Goal: Contribute content: Contribute content

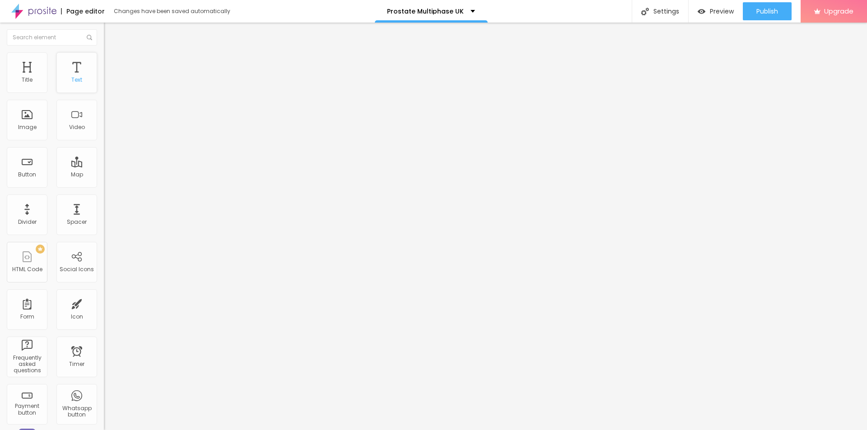
click at [76, 76] on div "Text" at bounding box center [76, 72] width 41 height 41
click at [104, 134] on button "button" at bounding box center [110, 128] width 13 height 9
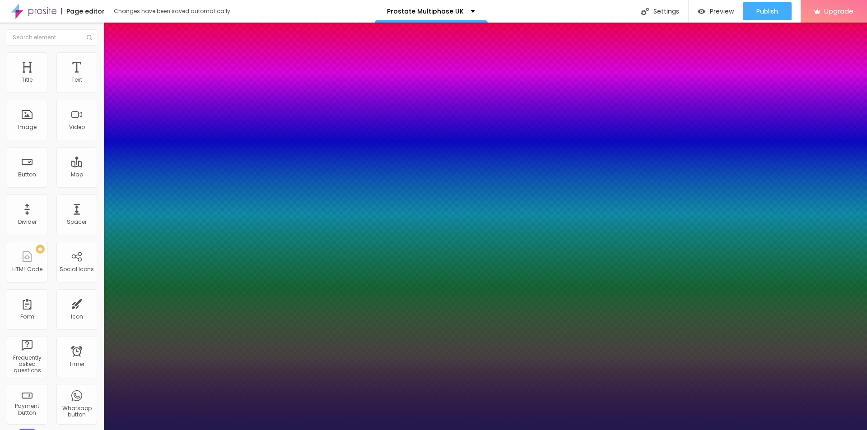
drag, startPoint x: 124, startPoint y: 252, endPoint x: 144, endPoint y: 253, distance: 20.0
type input "1"
type input "43"
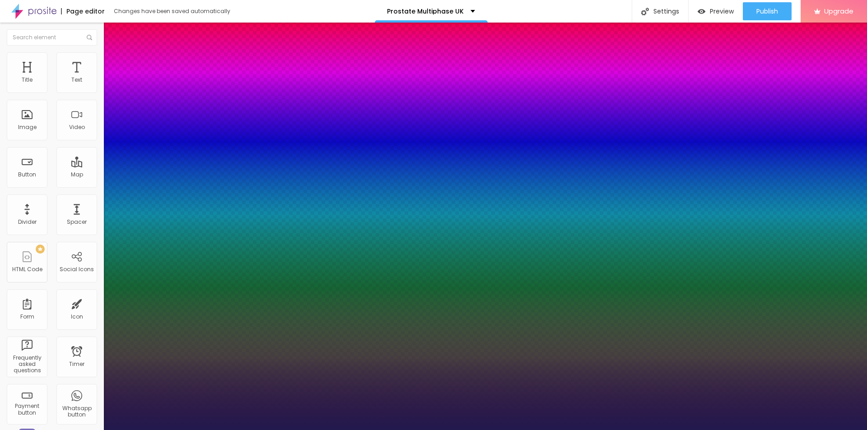
type input "1"
type input "43"
type input "1"
click at [74, 430] on div at bounding box center [433, 430] width 867 height 0
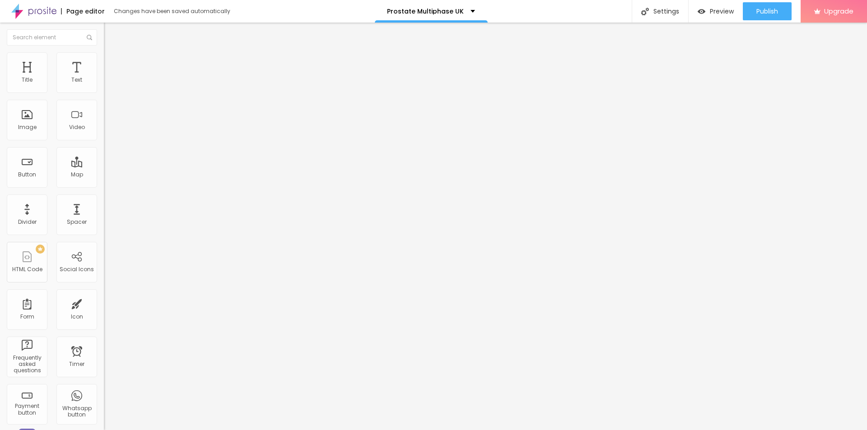
click at [104, 55] on img at bounding box center [108, 56] width 8 height 8
type input "11"
type input "14"
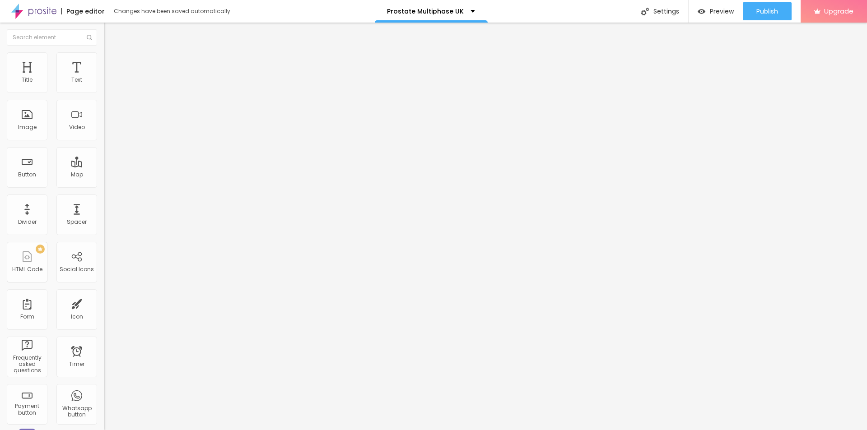
type input "15"
type input "18"
type input "19"
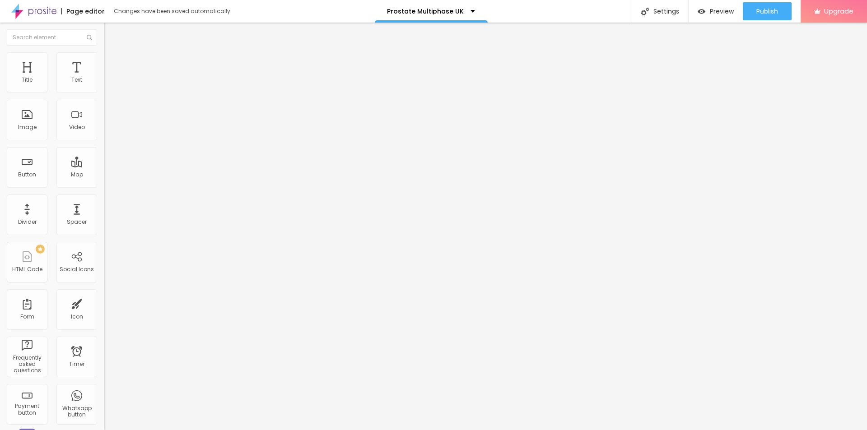
type input "19"
type input "21"
type input "26"
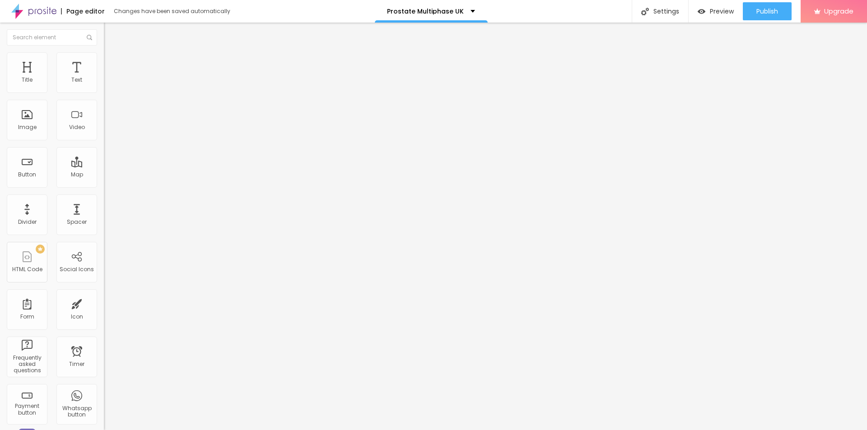
drag, startPoint x: 26, startPoint y: 88, endPoint x: 36, endPoint y: 88, distance: 9.5
type input "26"
click at [104, 166] on input "range" at bounding box center [133, 169] width 58 height 7
click at [104, 52] on li "Style" at bounding box center [156, 47] width 104 height 9
click at [107, 161] on icon "button" at bounding box center [109, 158] width 5 height 5
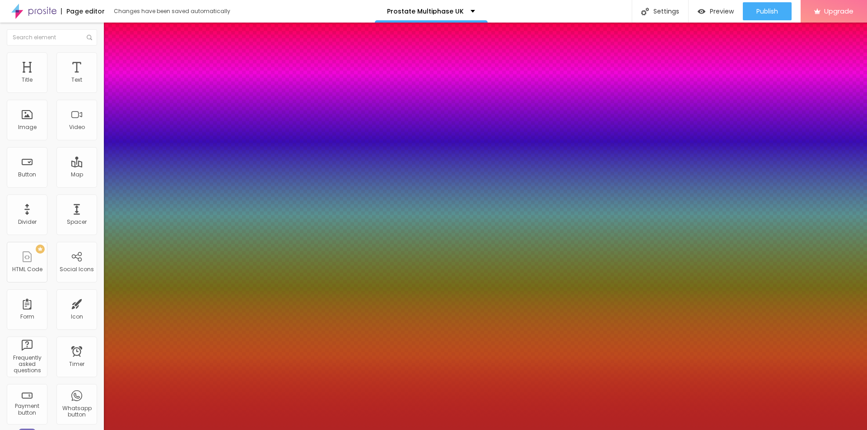
click at [137, 288] on div at bounding box center [433, 215] width 867 height 430
type input "#B12424"
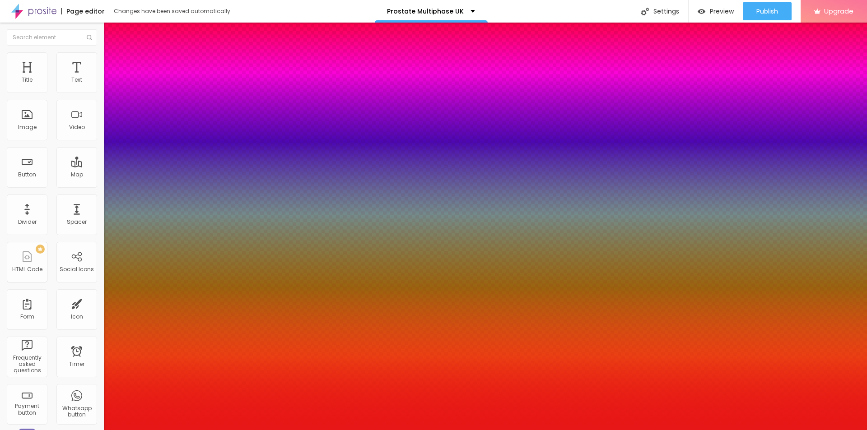
click at [143, 273] on div at bounding box center [433, 215] width 867 height 430
click at [163, 430] on div at bounding box center [433, 436] width 867 height 0
type input "8"
type input "10"
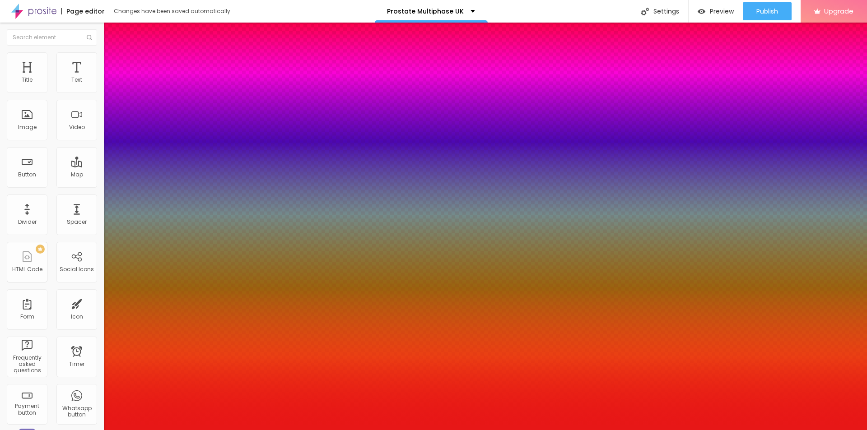
type input "10"
type input "17"
type input "21"
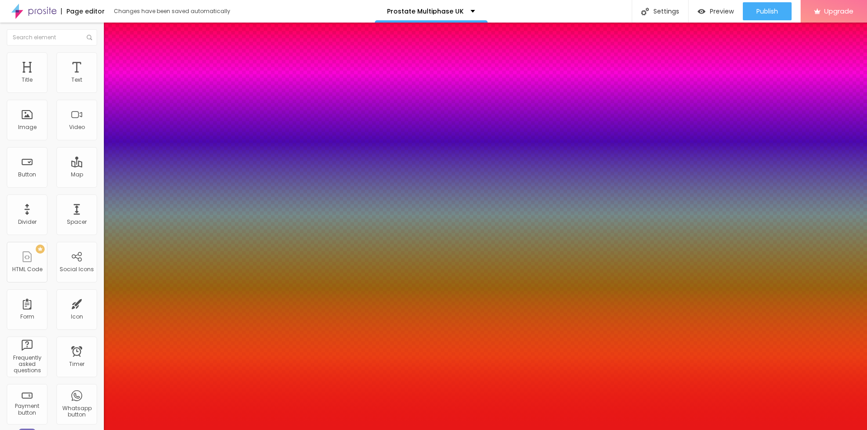
type input "26"
type input "28"
type input "41"
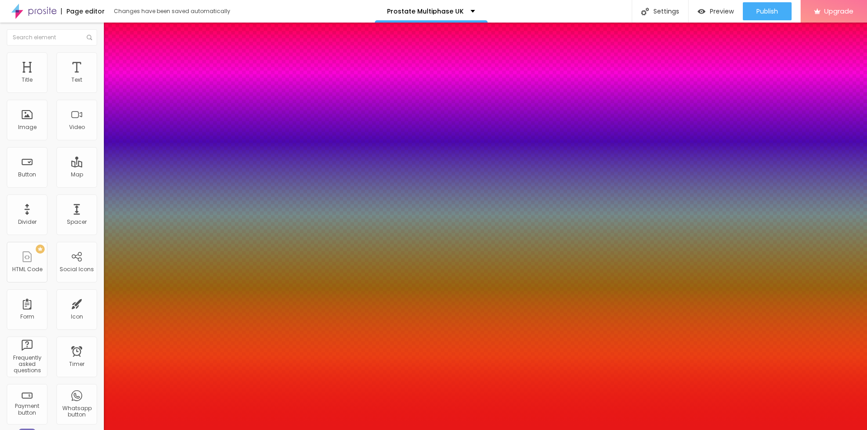
type input "41"
type input "43"
type input "46"
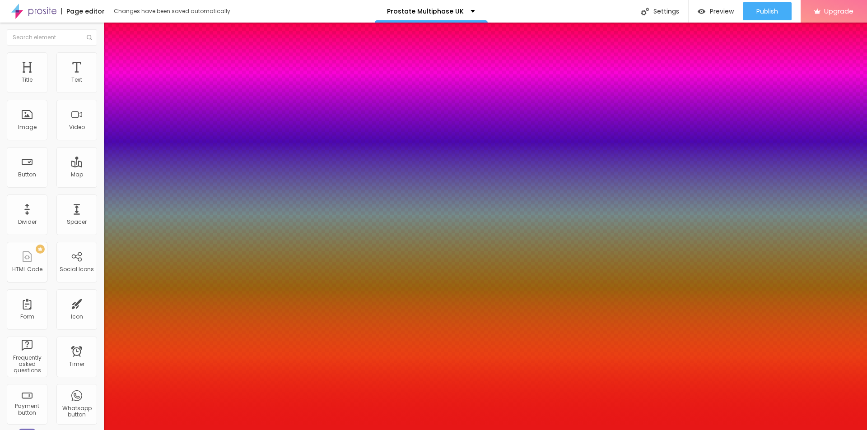
type input "48"
type input "50"
type input "57"
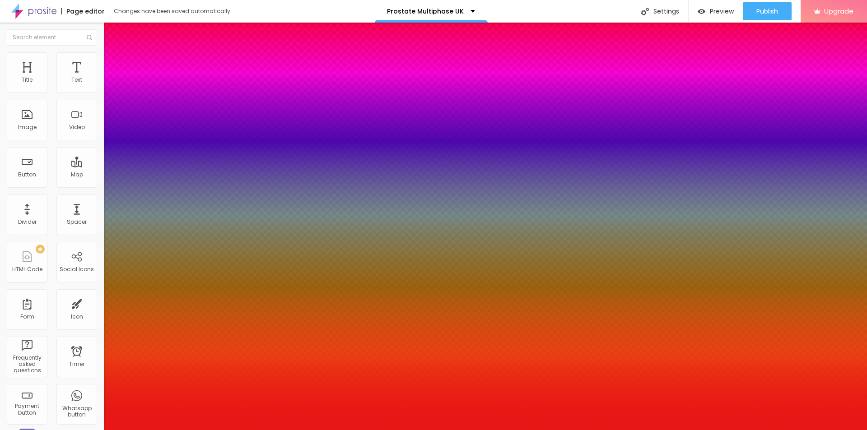
type input "57"
type input "61"
type input "63"
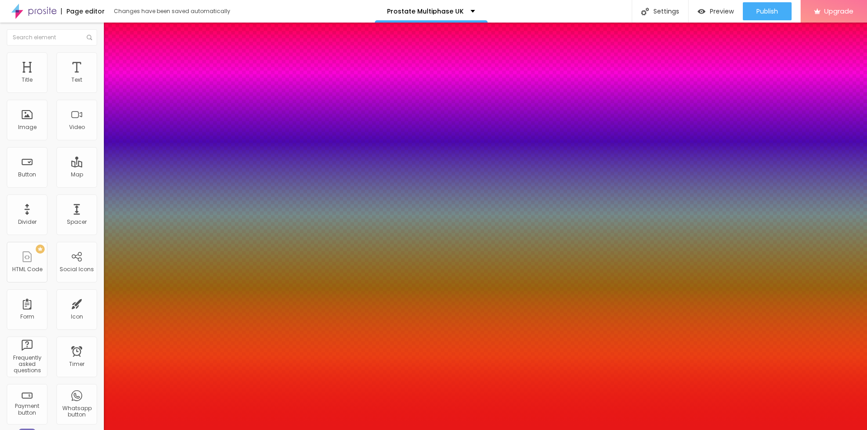
type input "70"
type input "72"
type input "43"
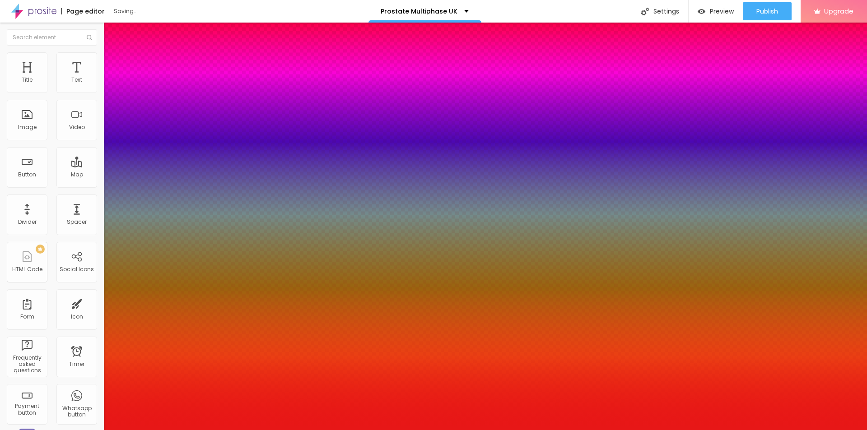
type input "43"
type input "37"
type input "30"
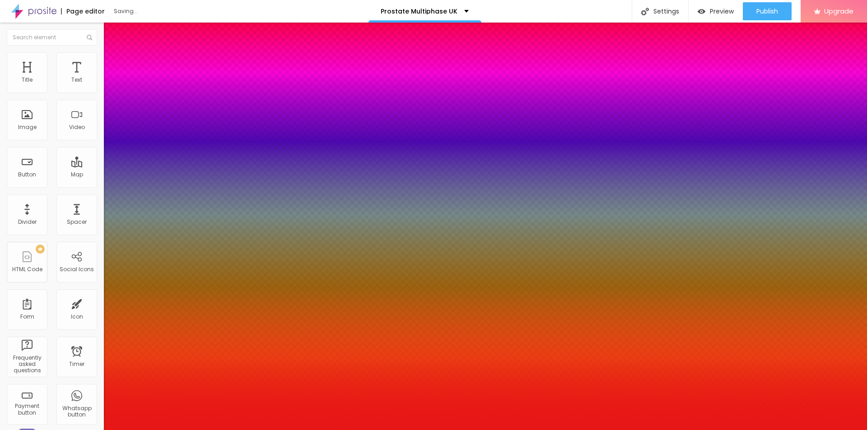
type input "26"
type input "23"
type input "17"
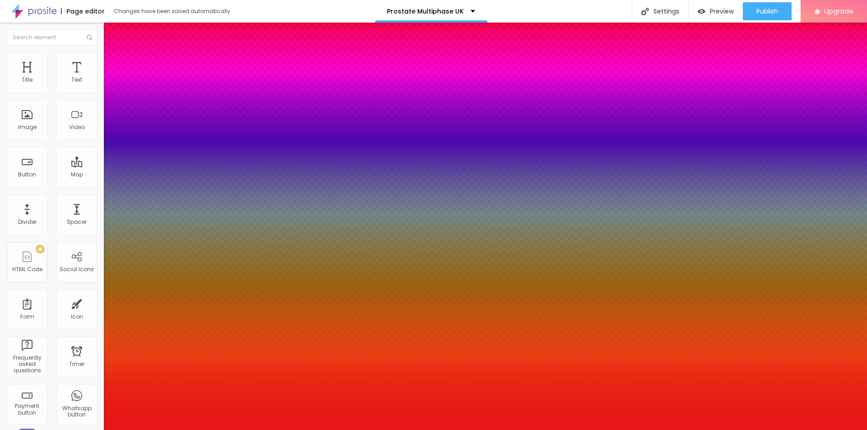
type input "17"
type input "10"
type input "3"
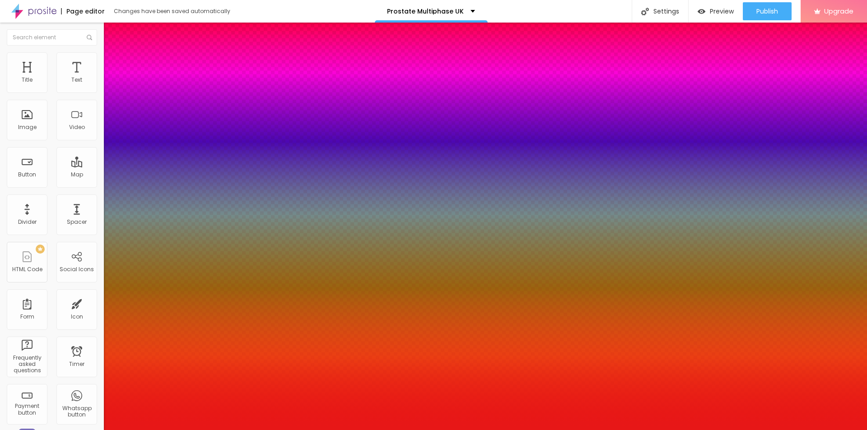
type input "1"
type input "0"
drag, startPoint x: 149, startPoint y: 312, endPoint x: 143, endPoint y: 312, distance: 6.8
type input "0"
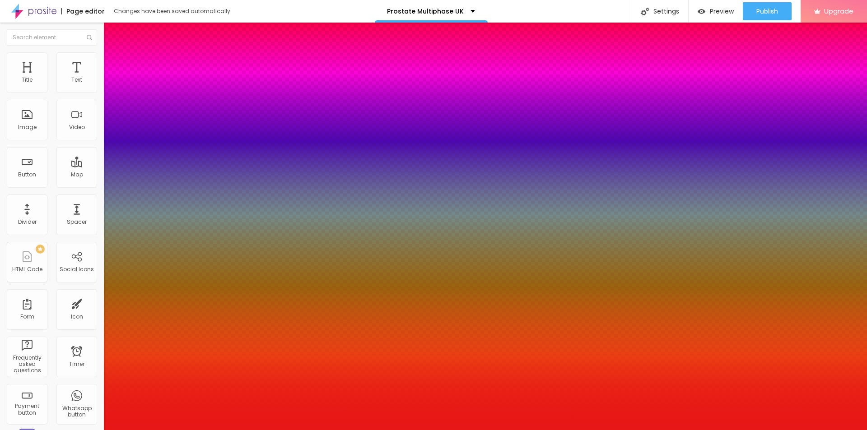
type input "#E71717"
click at [136, 271] on div at bounding box center [433, 215] width 867 height 430
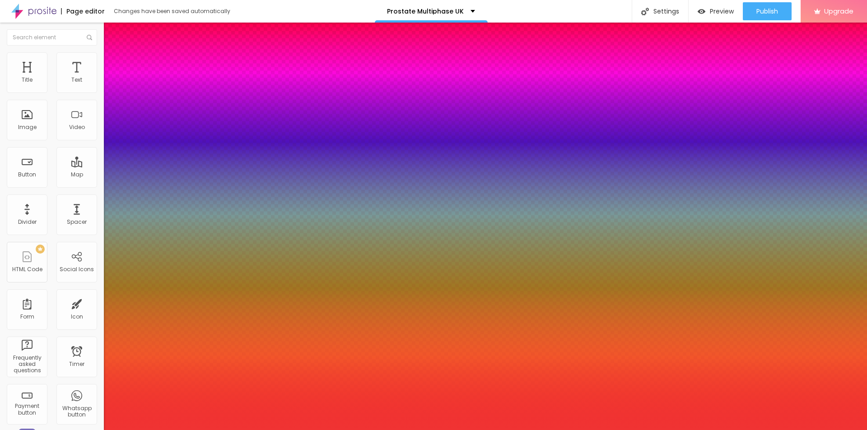
click at [89, 430] on div at bounding box center [433, 430] width 867 height 0
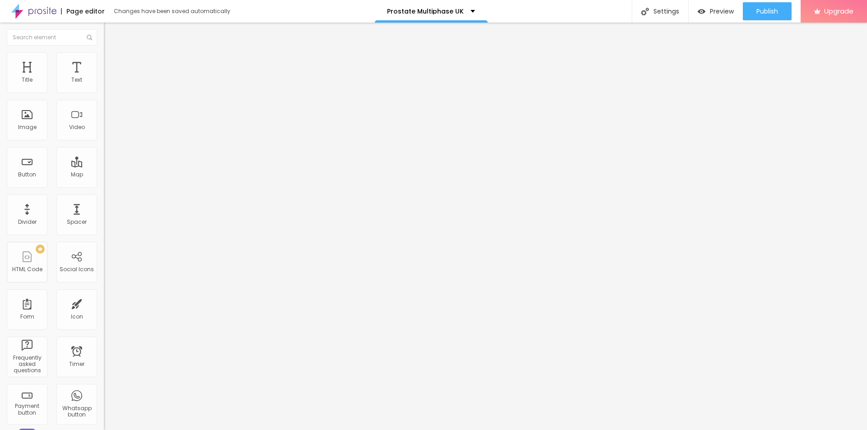
click at [107, 131] on icon "button" at bounding box center [109, 128] width 5 height 5
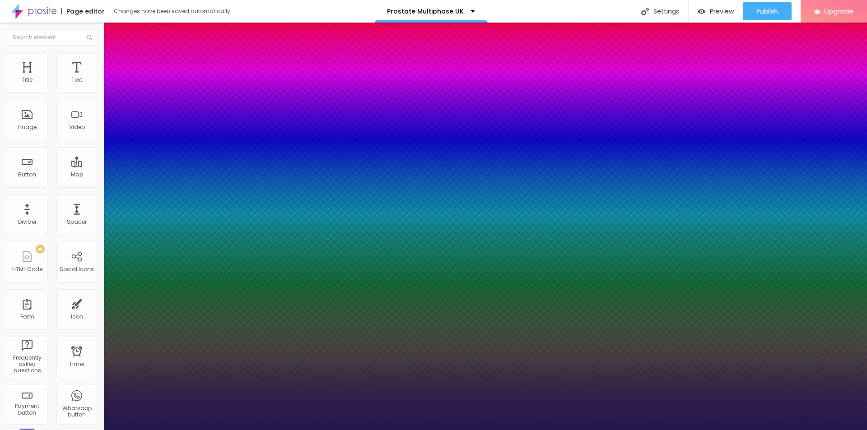
type input "1"
type input "0.1"
type input "1"
type input "0.3"
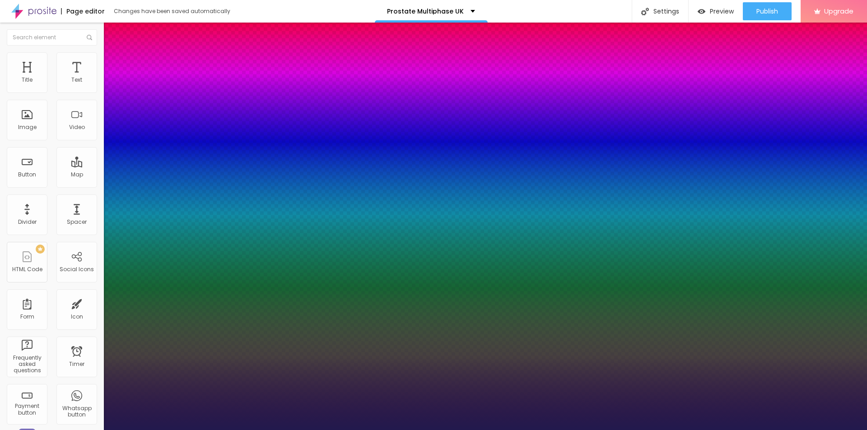
type input "0.3"
type input "1"
type input "0.7"
type input "1"
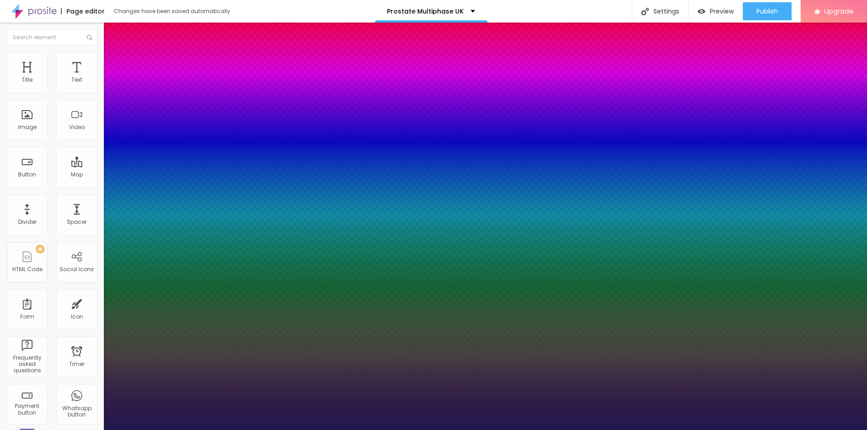
type input "0.9"
type input "1"
type input "0.7"
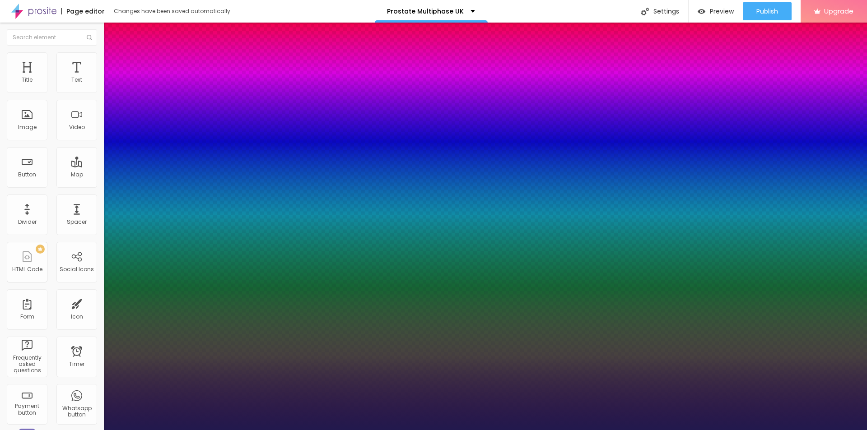
type input "1"
type input "0.3"
type input "1"
type input "0.1"
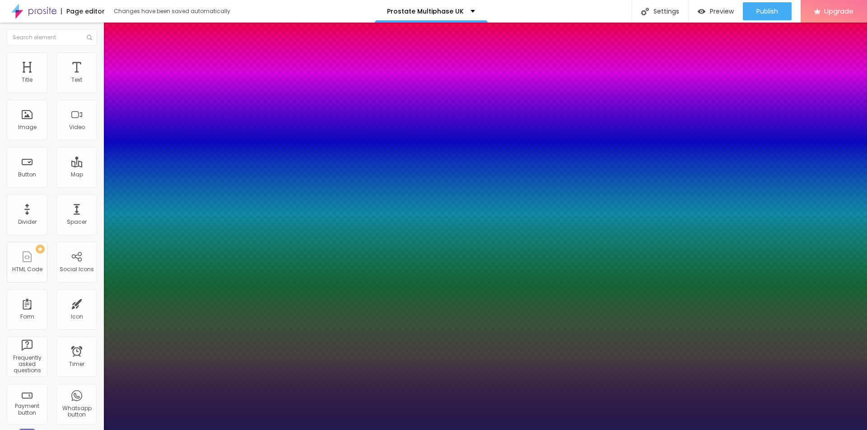
type input "0.1"
type input "1"
type input "0"
drag, startPoint x: 117, startPoint y: 275, endPoint x: 112, endPoint y: 274, distance: 4.9
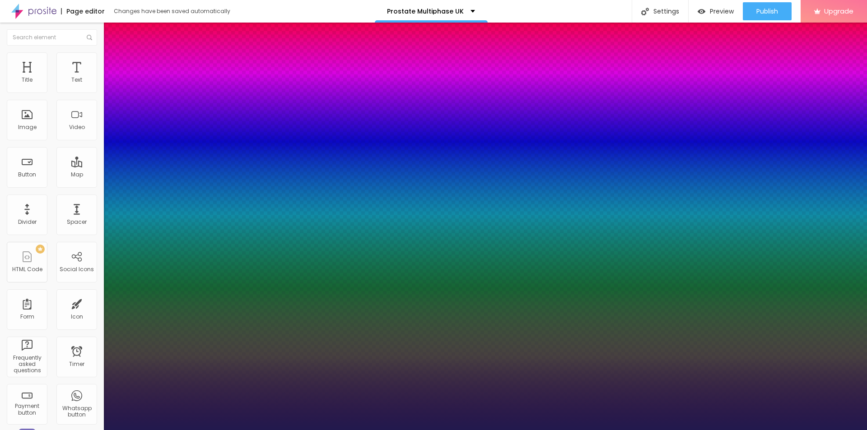
type input "8"
type input "11"
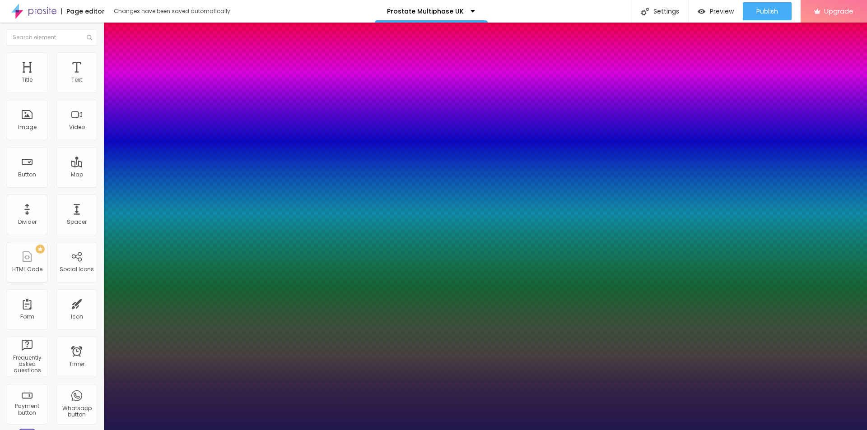
type input "23"
type input "25"
type input "23"
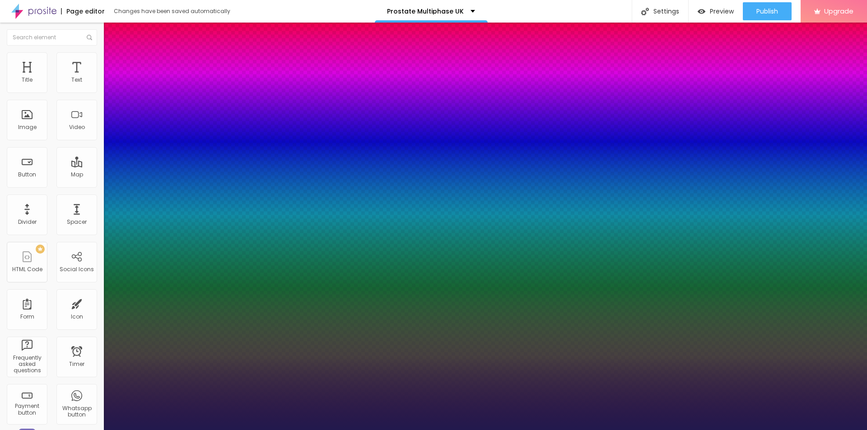
type input "23"
type input "5"
type input "4"
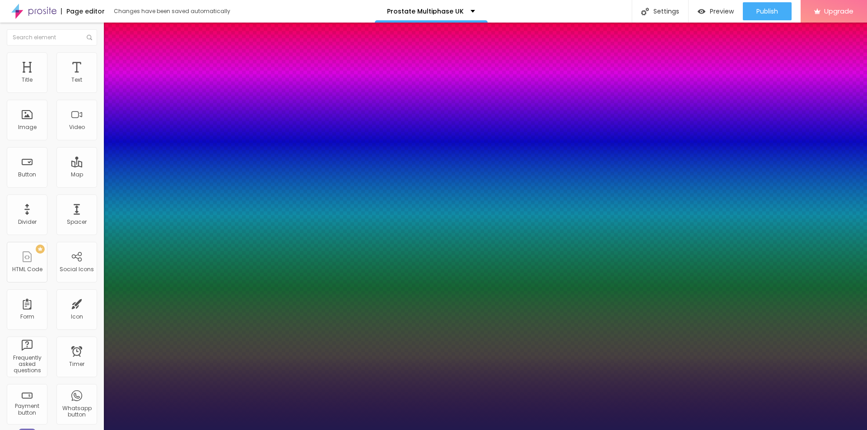
type input "4"
type input "1.2"
type input "1.1"
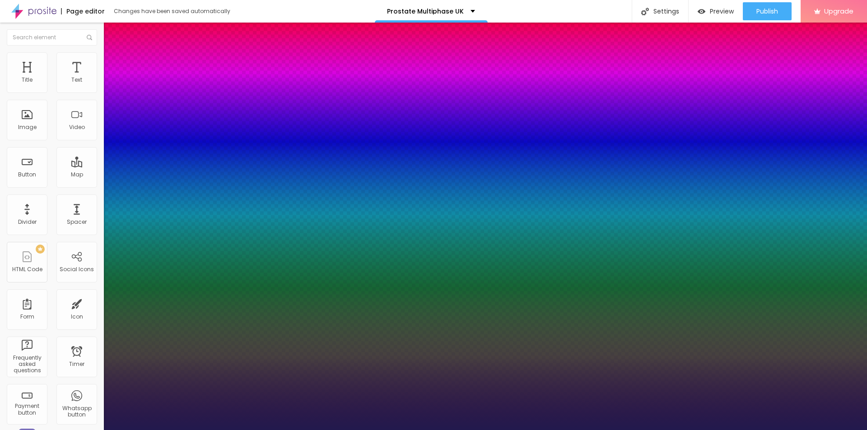
type input "1.1"
type input "1"
type input "0.9"
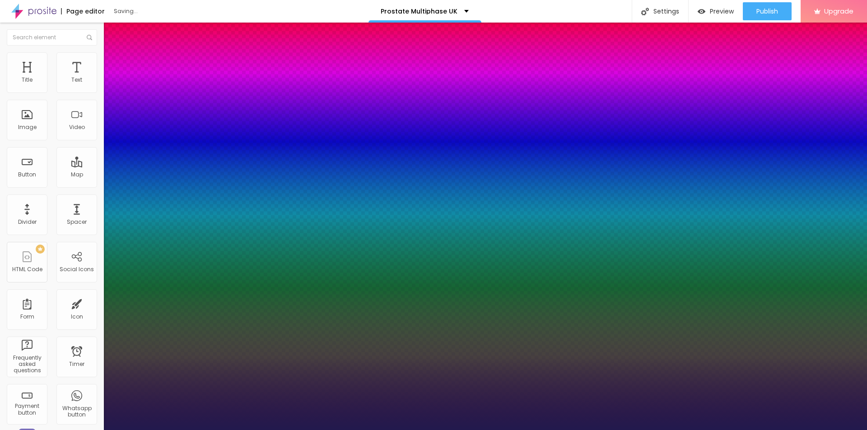
type input "1"
type input "1.1"
drag, startPoint x: 148, startPoint y: 316, endPoint x: 142, endPoint y: 315, distance: 5.6
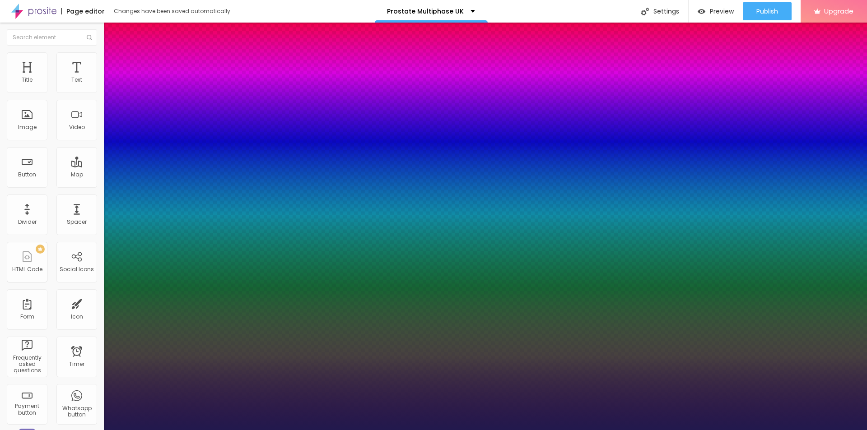
type input "1.1"
type input "42"
type input "40"
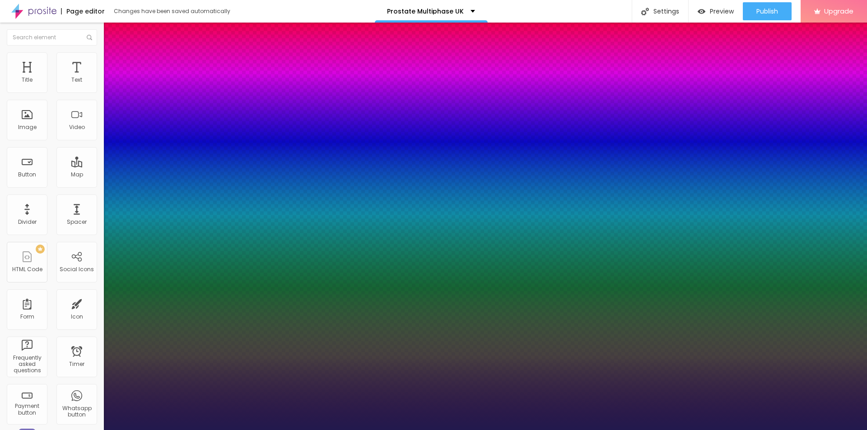
type input "40"
type input "37"
type input "35"
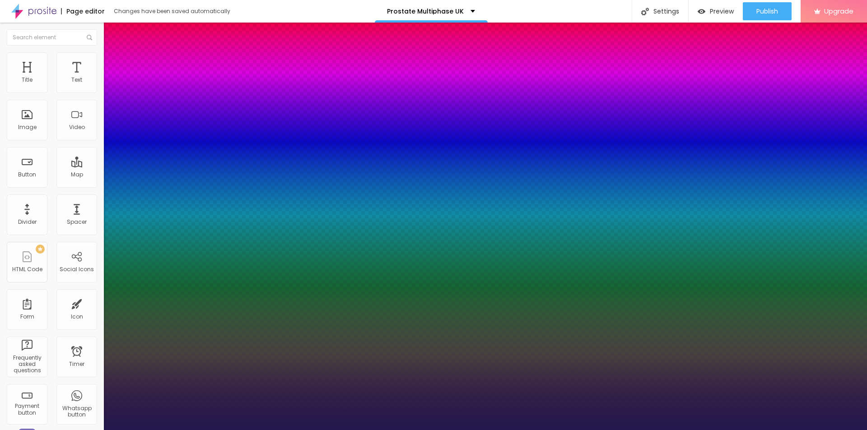
type input "34"
type input "33"
type input "37"
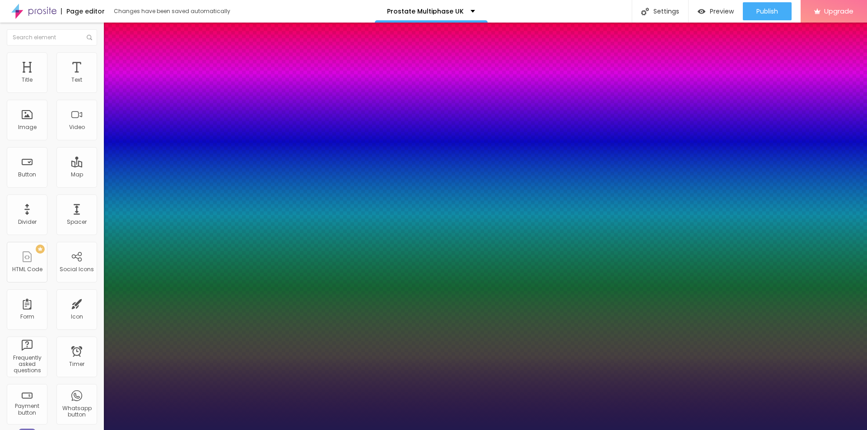
type input "37"
click at [457, 430] on div at bounding box center [433, 430] width 867 height 0
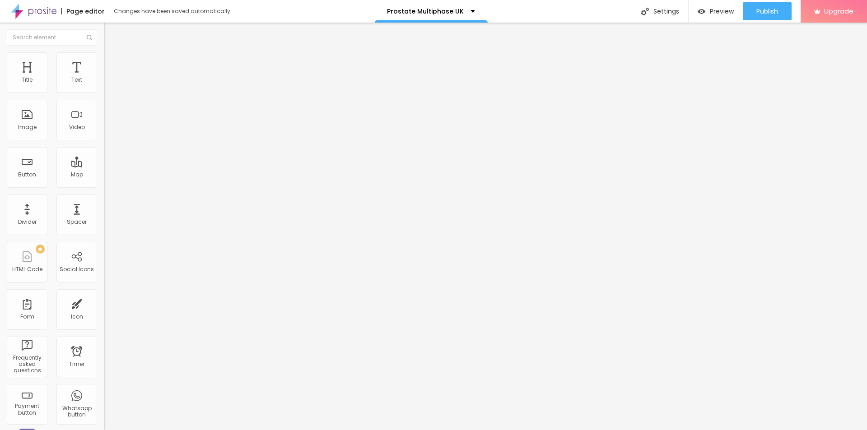
click at [104, 78] on span "Add image" at bounding box center [122, 74] width 37 height 8
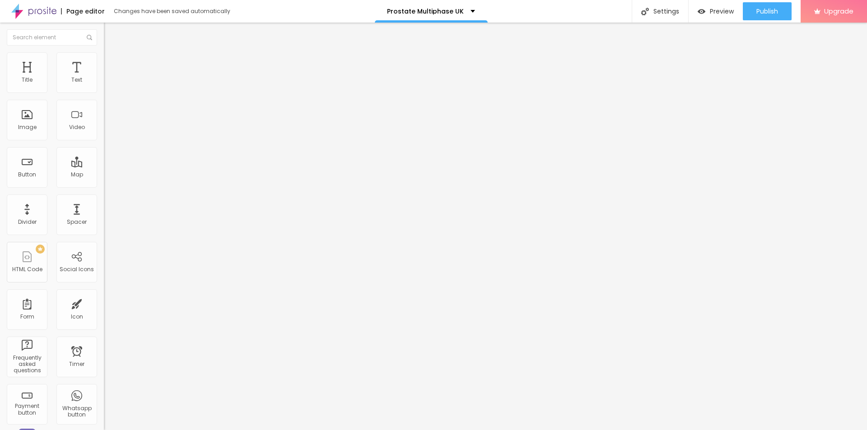
click at [104, 91] on input "text" at bounding box center [158, 86] width 108 height 9
paste input "Prosta MD+ Prostate Multiphase [GEOGRAPHIC_DATA]"
type input "Prosta MD+ Prostate Multiphase [GEOGRAPHIC_DATA]"
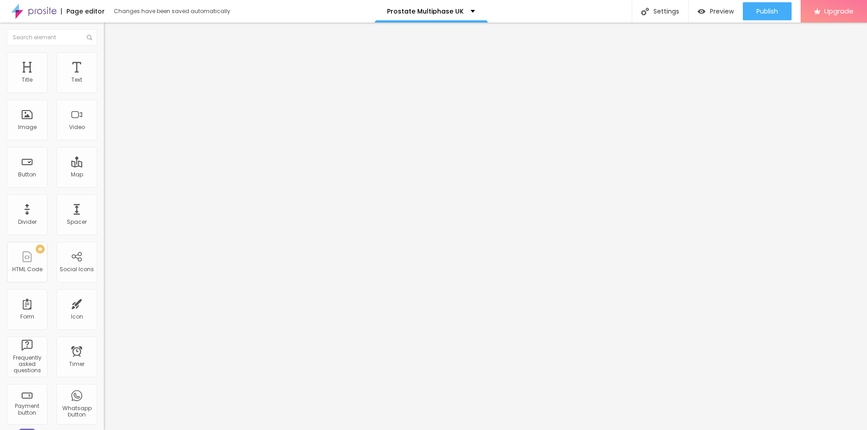
click at [104, 185] on input "https://" at bounding box center [158, 180] width 108 height 9
paste input "[DOMAIN_NAME][URL]"
type input "[URL][DOMAIN_NAME]"
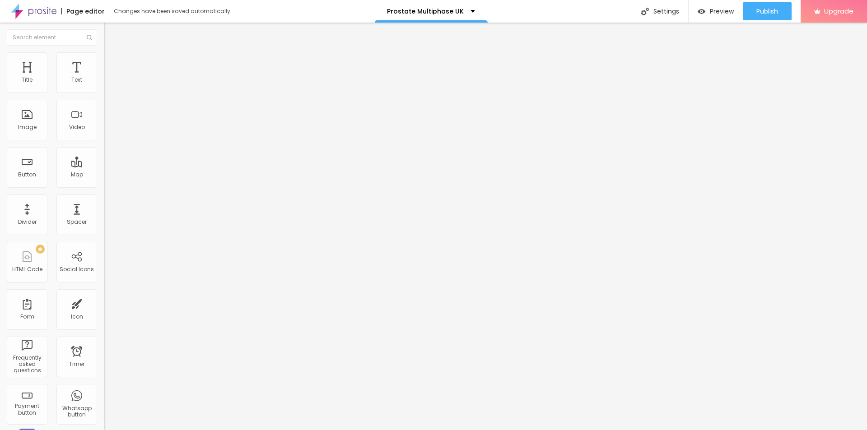
click at [104, 114] on img at bounding box center [107, 111] width 6 height 6
click at [104, 121] on img at bounding box center [107, 118] width 6 height 6
click at [104, 60] on li "Style" at bounding box center [156, 56] width 104 height 9
type input "95"
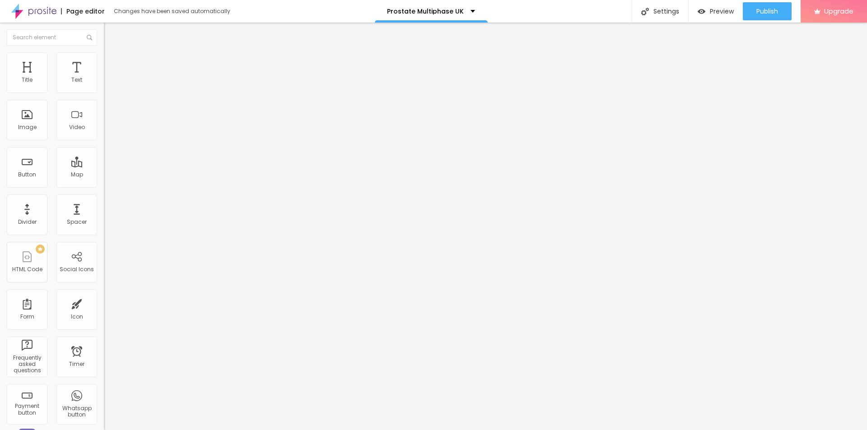
type input "90"
type input "85"
type input "80"
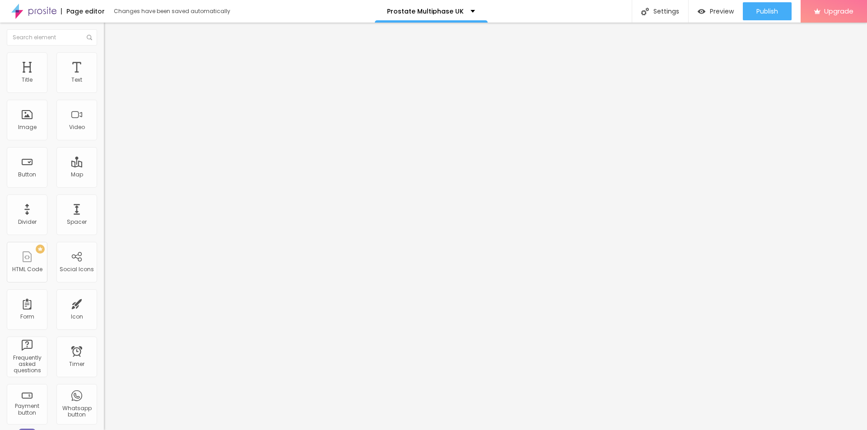
type input "80"
type input "75"
type input "70"
drag, startPoint x: 92, startPoint y: 97, endPoint x: 64, endPoint y: 97, distance: 27.5
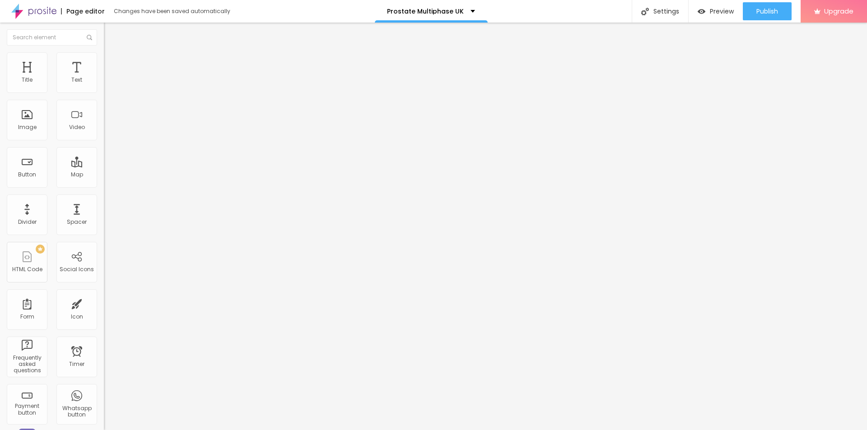
type input "70"
click at [104, 93] on input "range" at bounding box center [133, 88] width 58 height 7
type input "10"
type input "13"
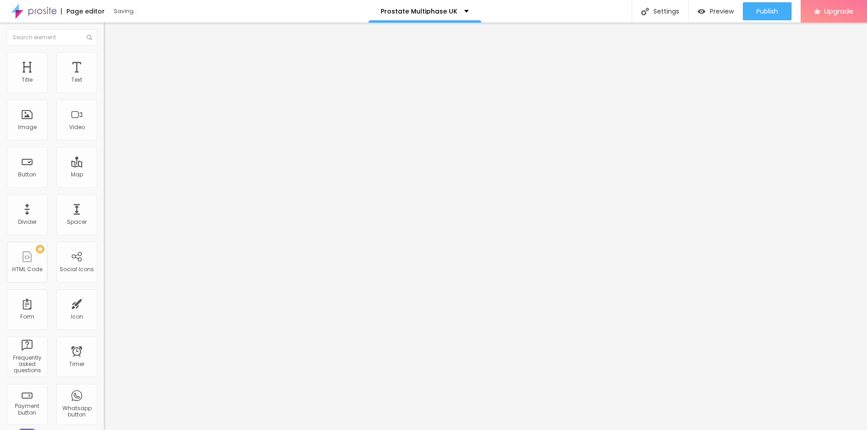
type input "13"
type input "18"
type input "25"
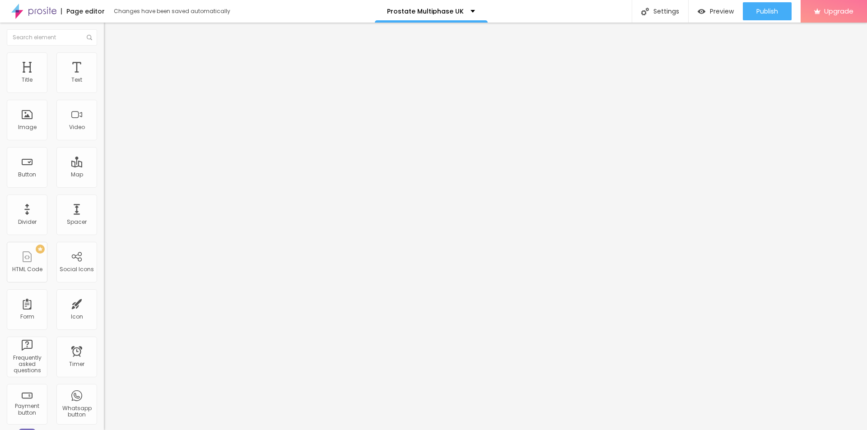
type input "28"
type input "31"
type input "33"
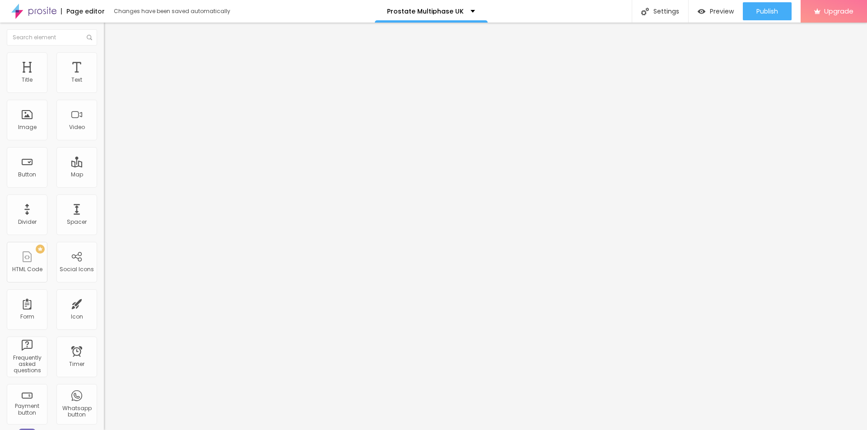
type input "33"
type input "35"
type input "36"
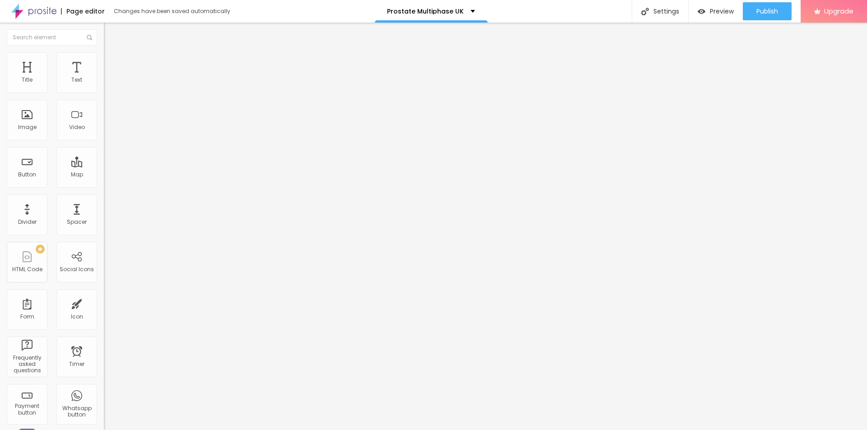
type input "38"
type input "39"
type input "41"
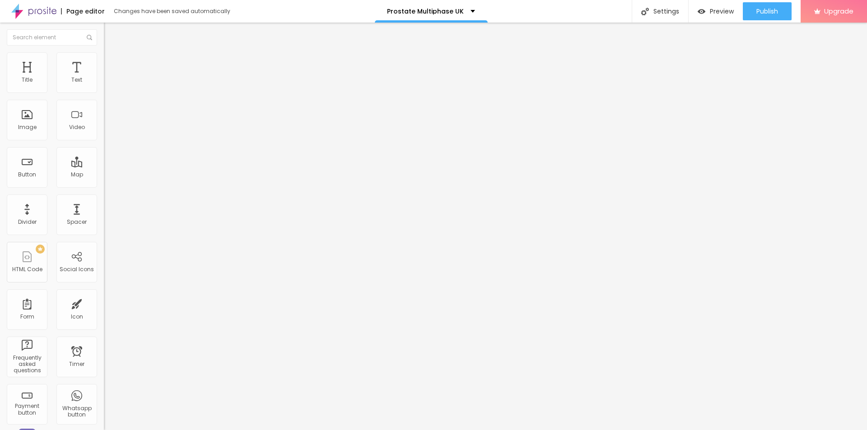
type input "41"
type input "43"
type input "44"
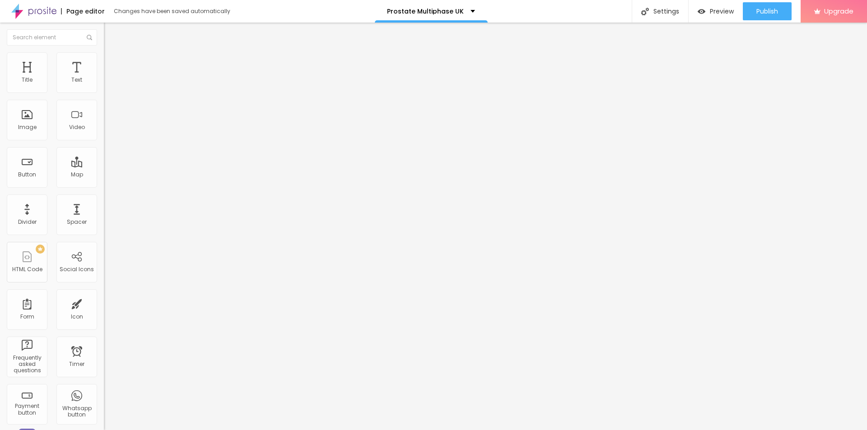
type input "46"
type input "48"
type input "49"
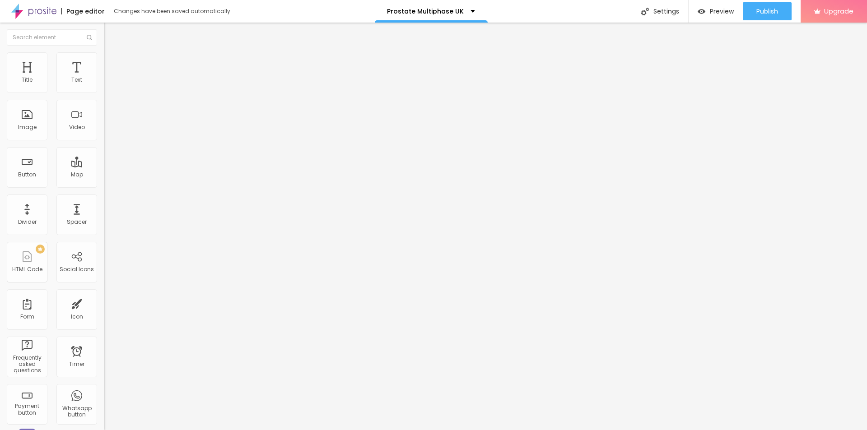
type input "49"
type input "51"
type input "53"
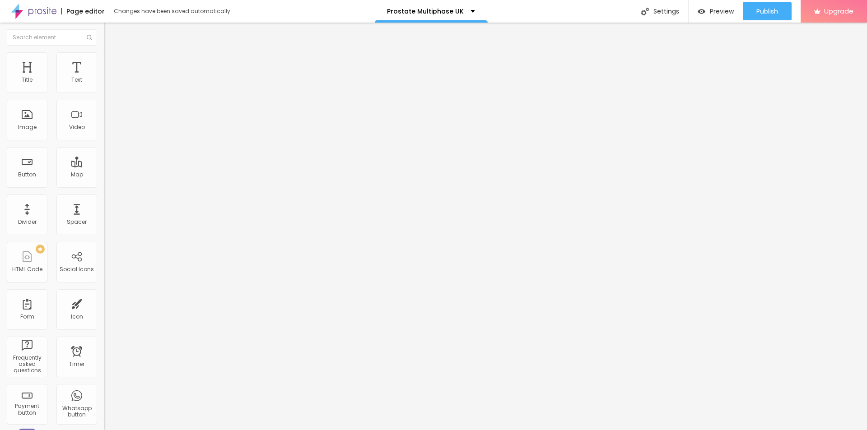
type input "58"
type input "63"
type input "66"
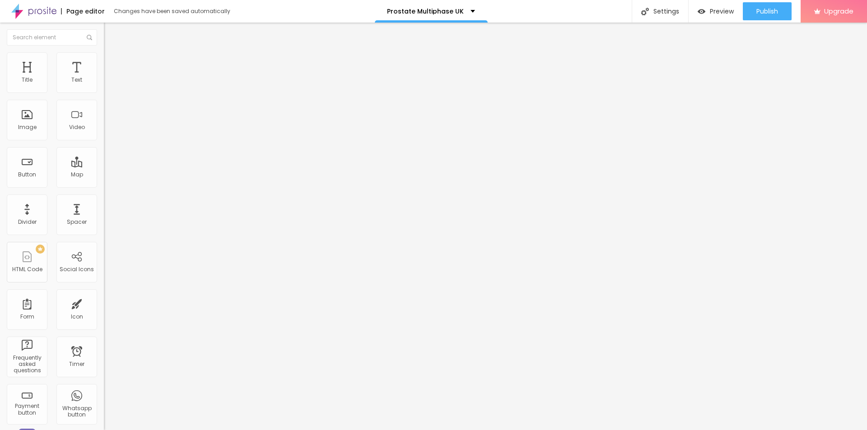
type input "66"
click at [104, 198] on input "range" at bounding box center [133, 201] width 58 height 7
click at [104, 52] on li "Content" at bounding box center [156, 47] width 104 height 9
click at [111, 30] on img "button" at bounding box center [114, 32] width 7 height 7
click at [768, 12] on span "Publish" at bounding box center [767, 11] width 22 height 7
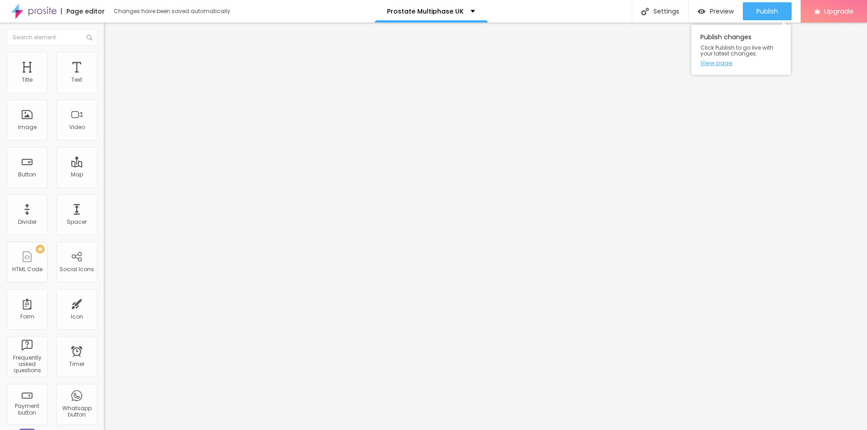
click at [708, 65] on link "View page" at bounding box center [740, 63] width 81 height 6
click at [37, 14] on img at bounding box center [33, 11] width 45 height 23
